Goal: Navigation & Orientation: Find specific page/section

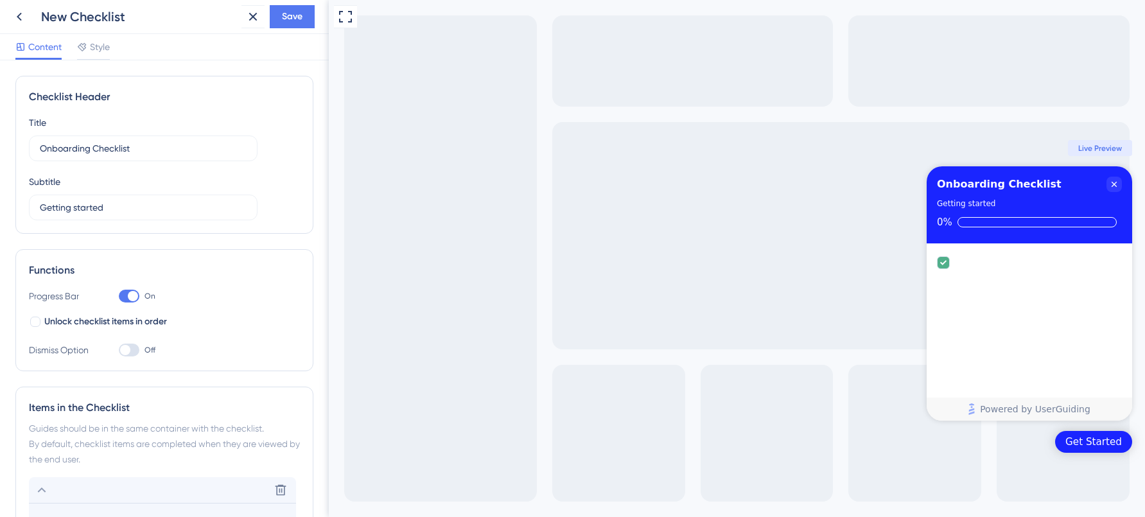
scroll to position [272, 0]
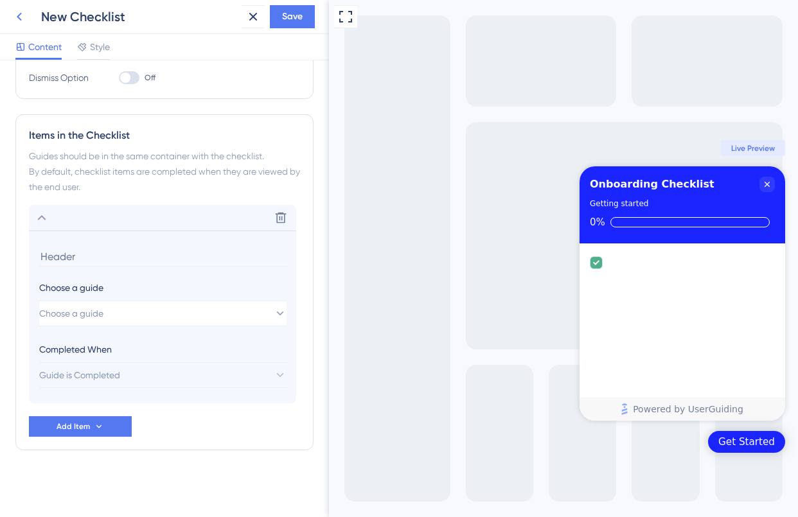
click at [19, 14] on icon at bounding box center [19, 17] width 5 height 8
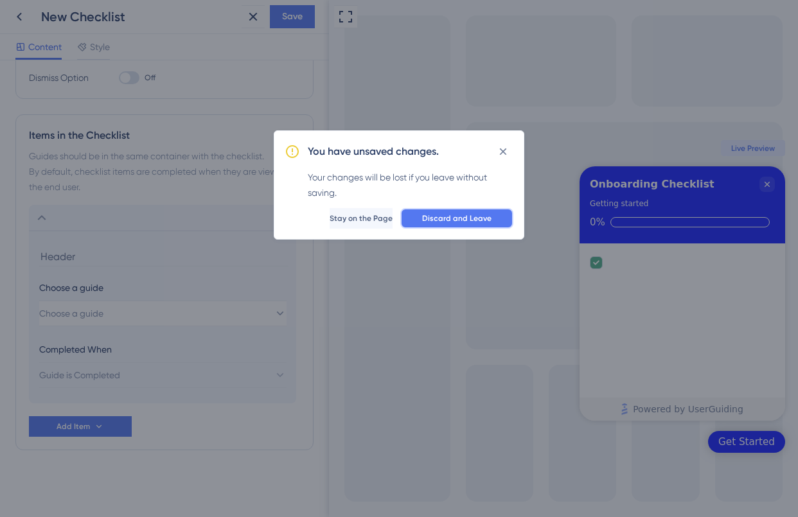
click at [445, 215] on span "Discard and Leave" at bounding box center [456, 218] width 69 height 10
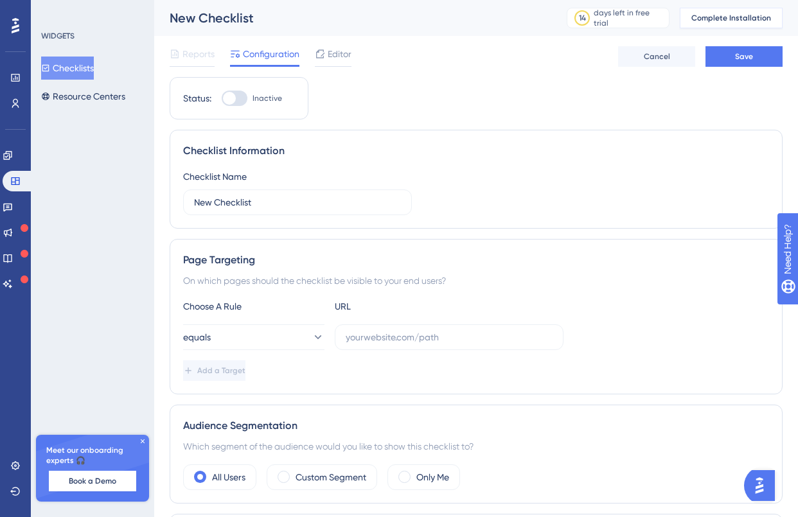
click at [726, 16] on span "Complete Installation" at bounding box center [731, 18] width 80 height 10
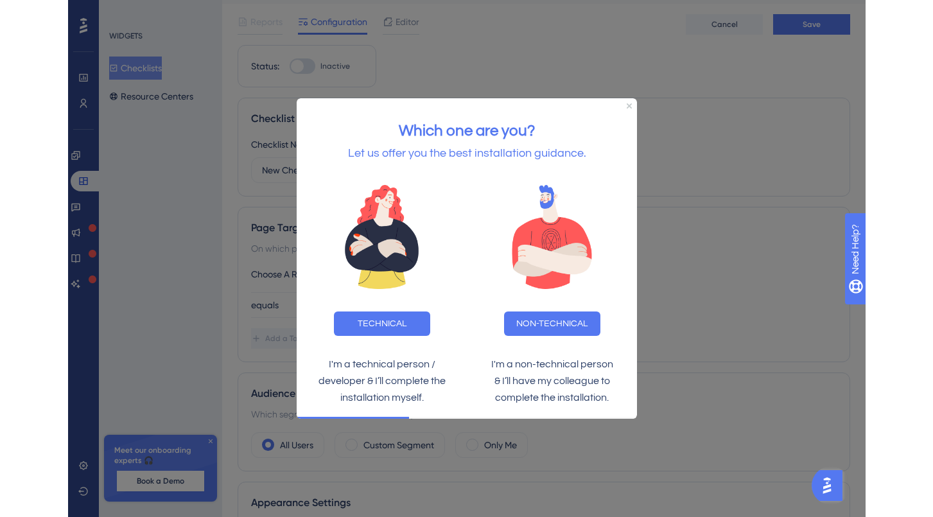
scroll to position [73, 0]
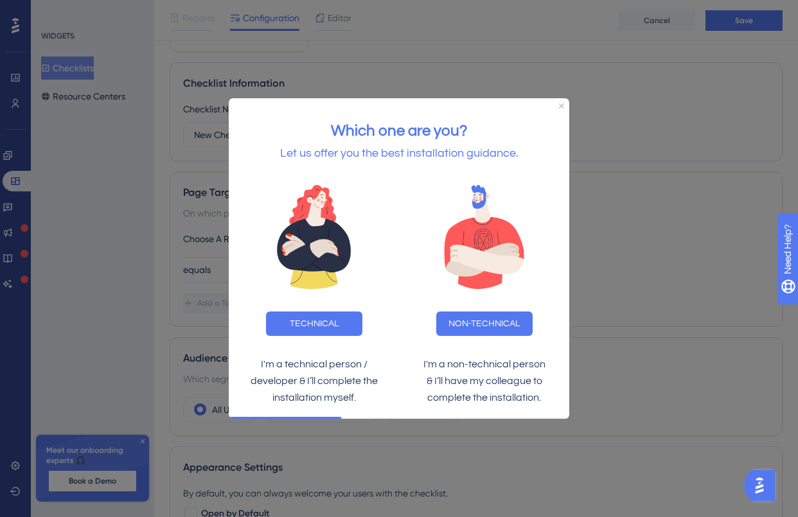
click at [627, 171] on div at bounding box center [399, 258] width 798 height 517
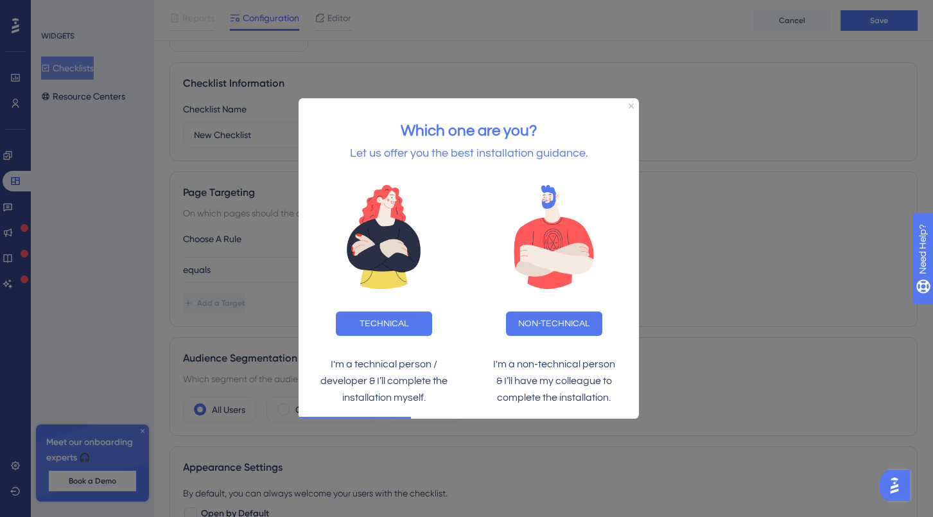
click at [263, 236] on div at bounding box center [466, 258] width 933 height 517
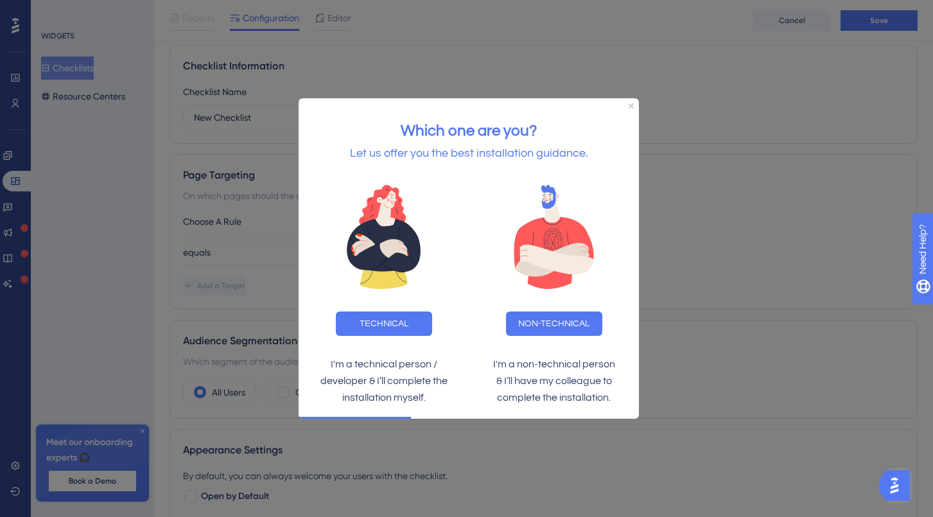
scroll to position [103, 0]
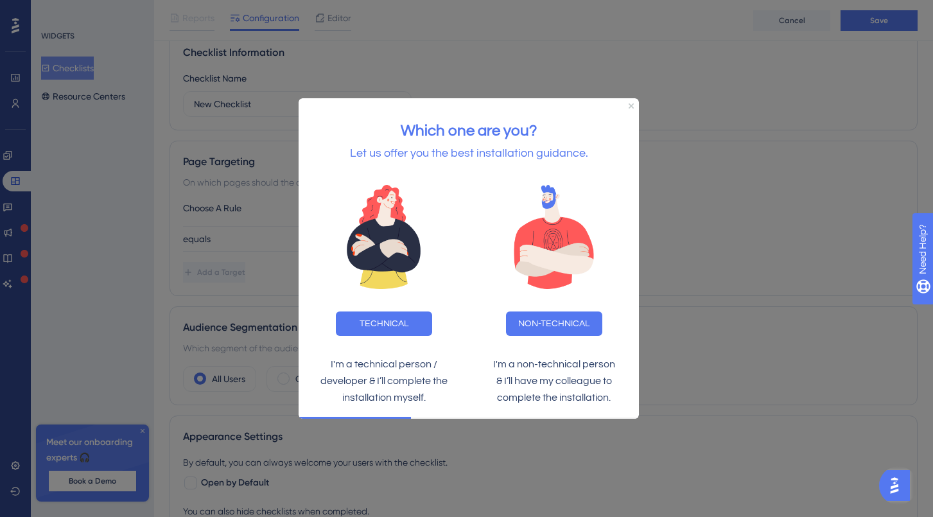
click at [223, 274] on div at bounding box center [466, 258] width 933 height 517
click at [629, 106] on icon "Close Preview" at bounding box center [630, 105] width 5 height 5
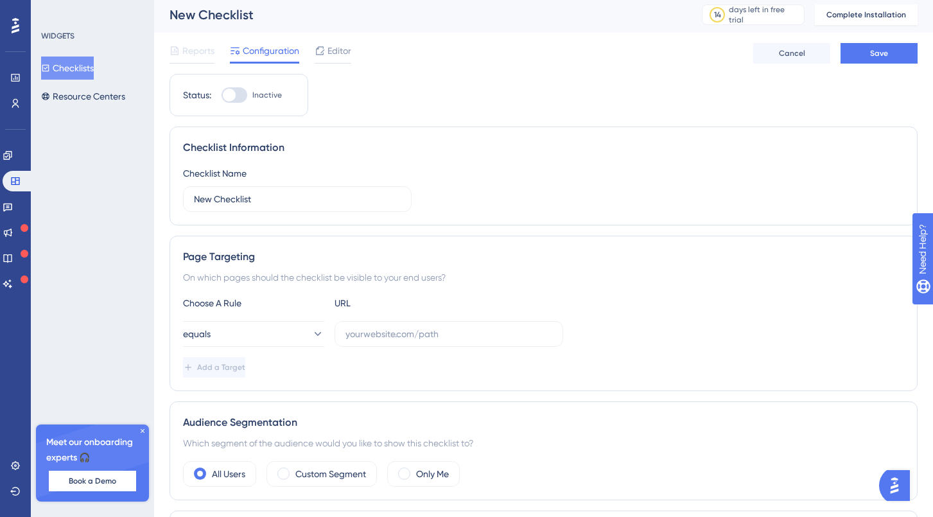
scroll to position [0, 0]
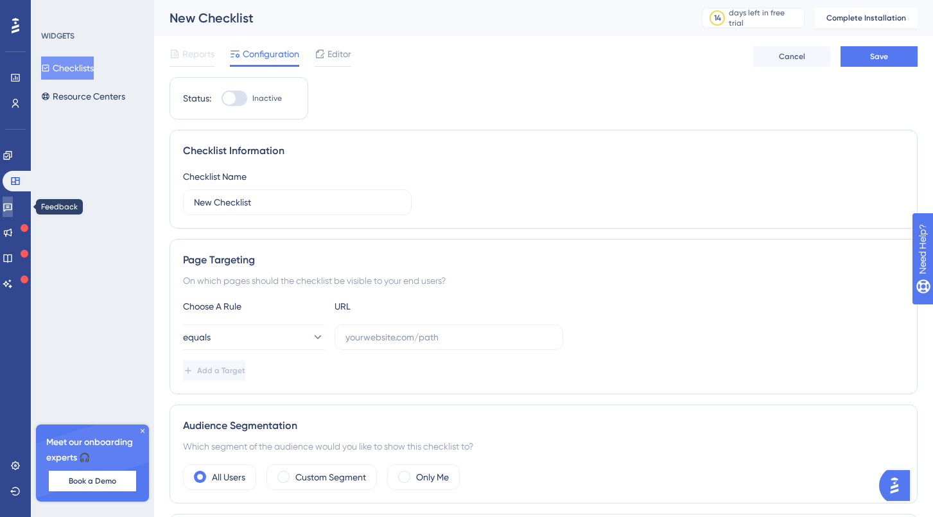
click at [13, 204] on icon at bounding box center [8, 207] width 10 height 10
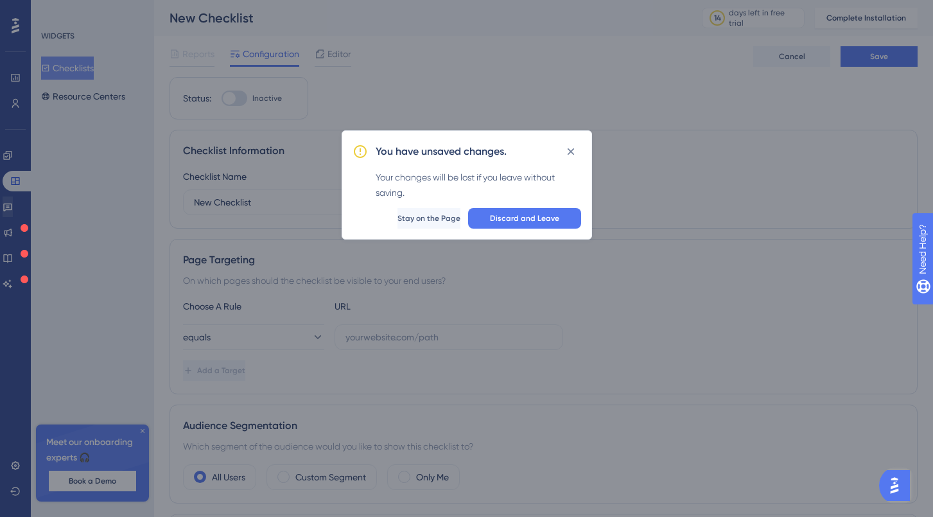
click at [17, 204] on div "You have unsaved changes. Your changes will be lost if you leave without saving…" at bounding box center [466, 258] width 933 height 517
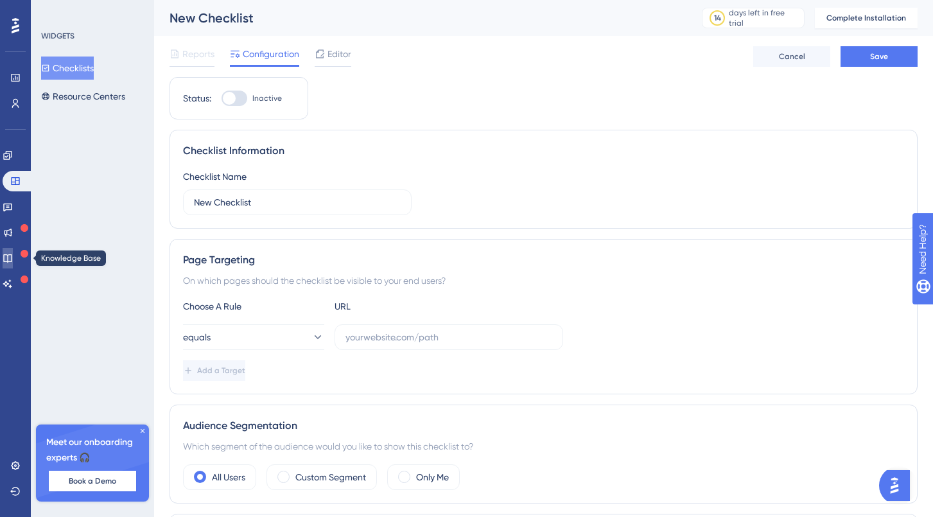
click at [12, 254] on icon at bounding box center [7, 258] width 8 height 8
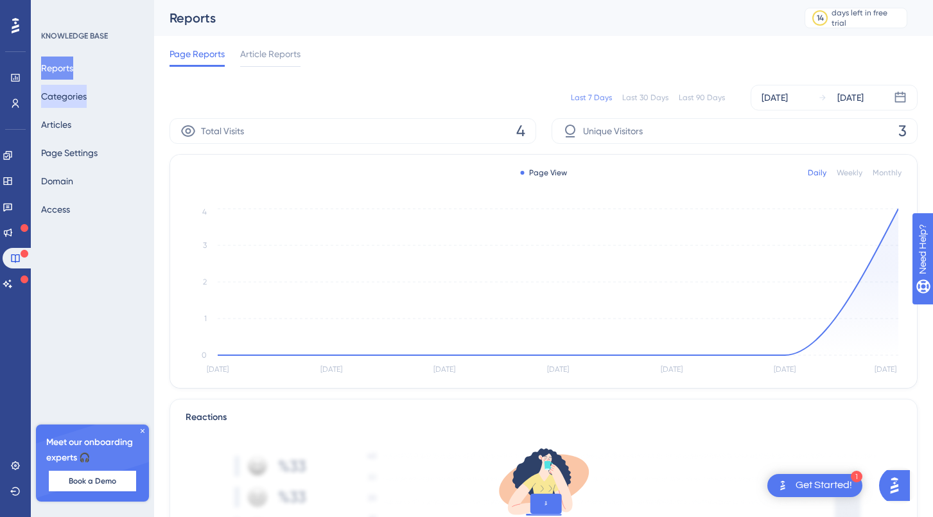
click at [73, 96] on button "Categories" at bounding box center [64, 96] width 46 height 23
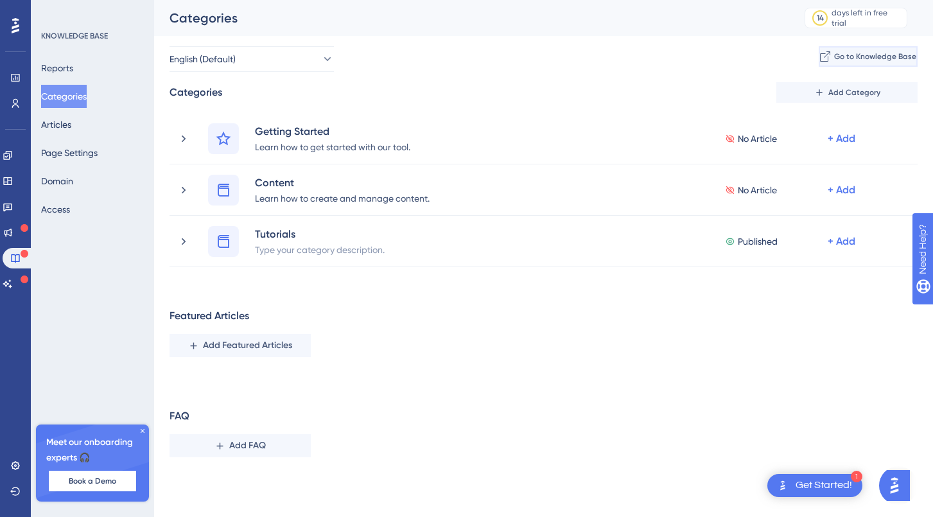
click at [834, 51] on span "Go to Knowledge Base" at bounding box center [875, 56] width 82 height 10
